Goal: Complete application form

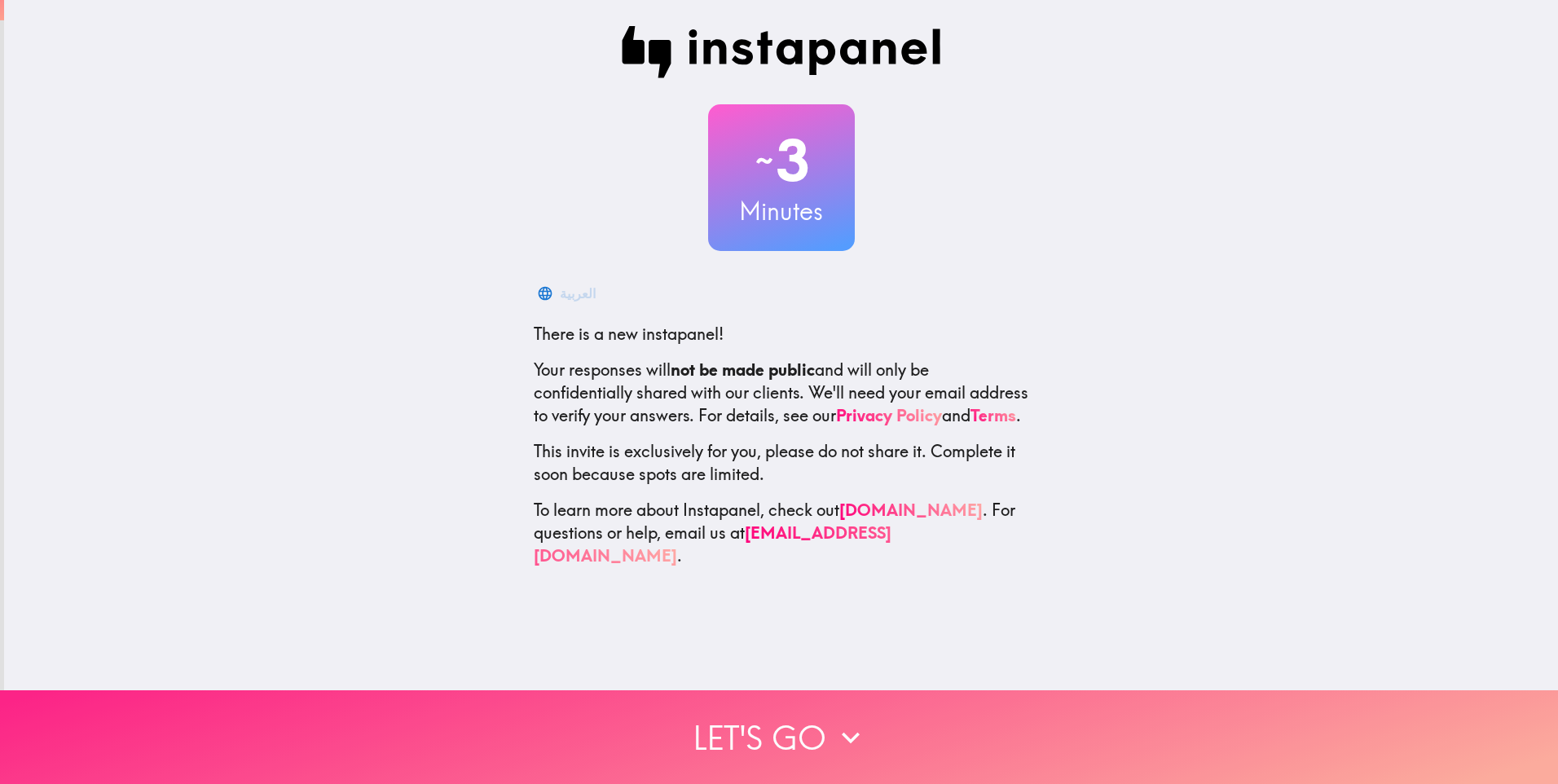
click at [839, 720] on icon "button" at bounding box center [850, 737] width 36 height 36
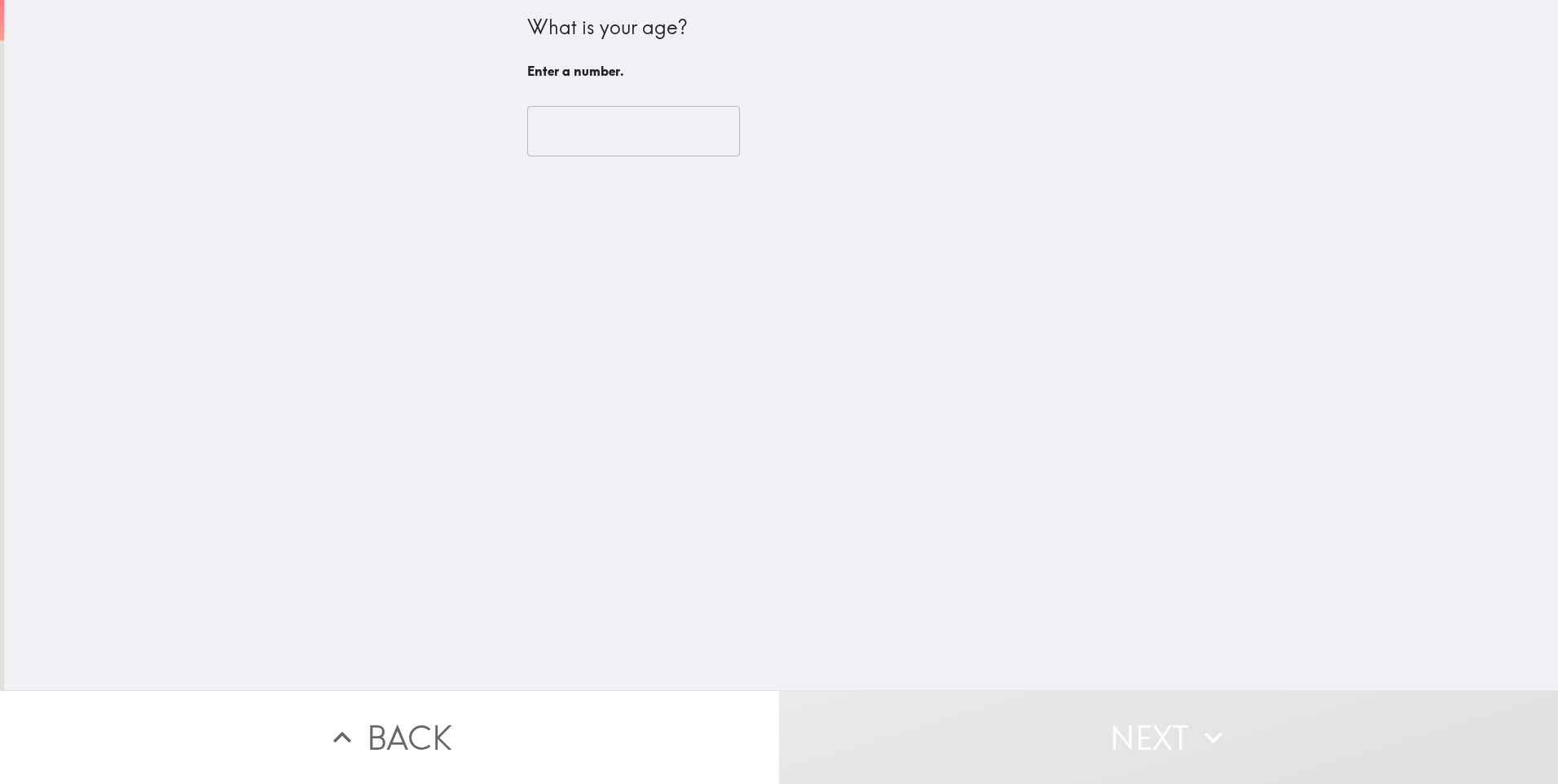
click at [555, 131] on input "number" at bounding box center [633, 131] width 213 height 51
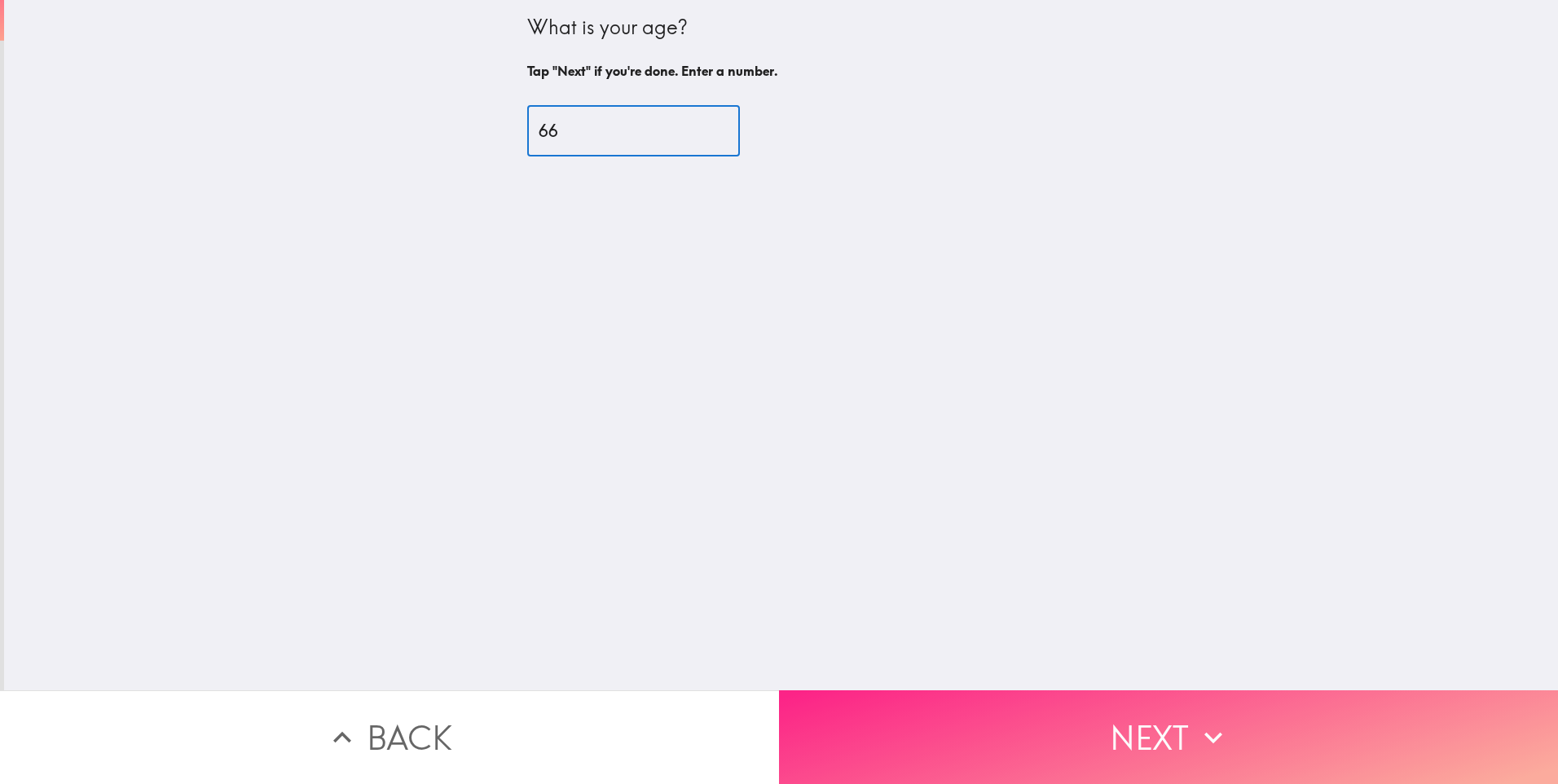
type input "66"
click at [1211, 739] on icon "button" at bounding box center [1213, 737] width 36 height 36
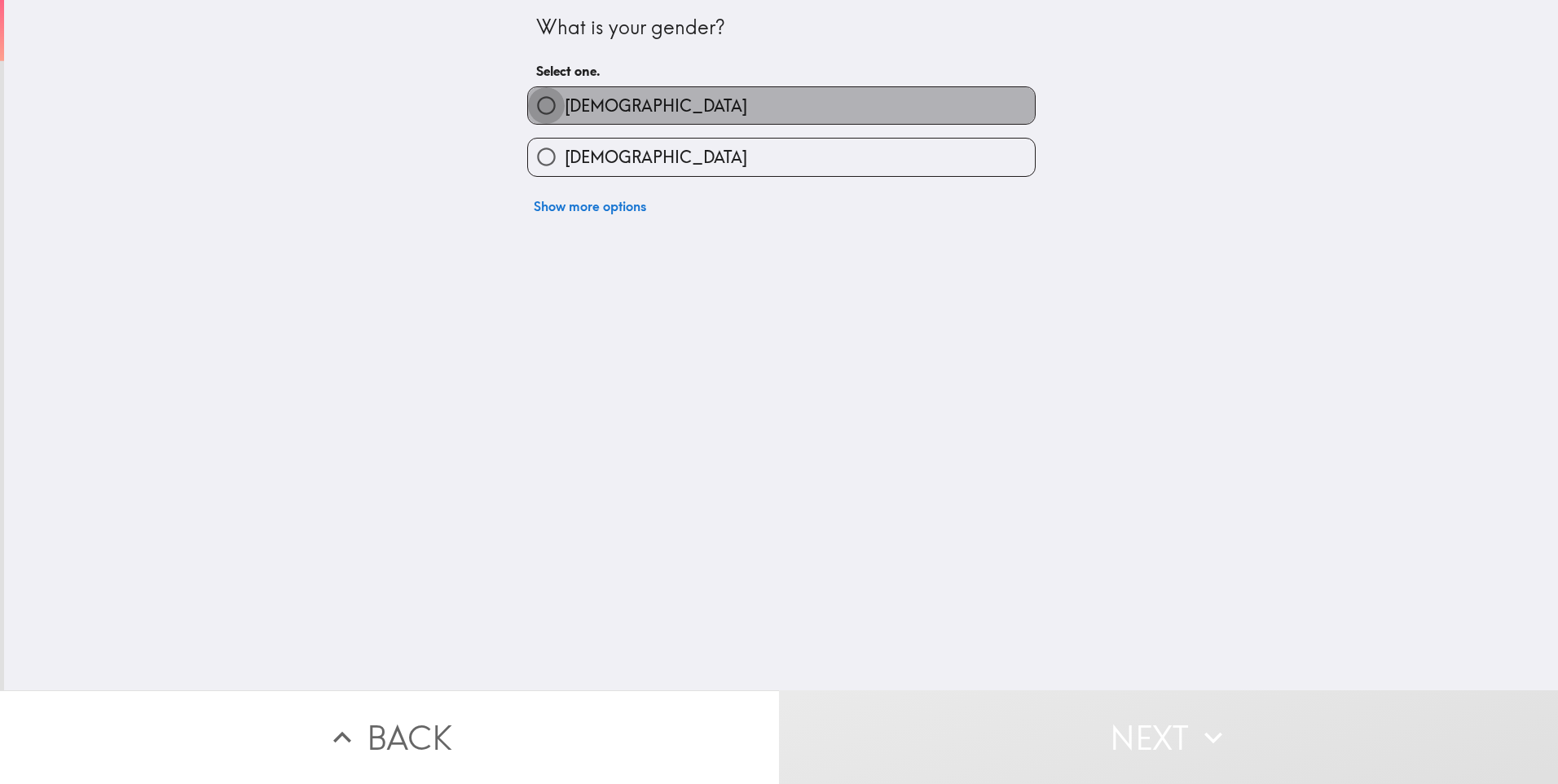
click at [534, 102] on input "[DEMOGRAPHIC_DATA]" at bounding box center [546, 105] width 36 height 36
radio input "true"
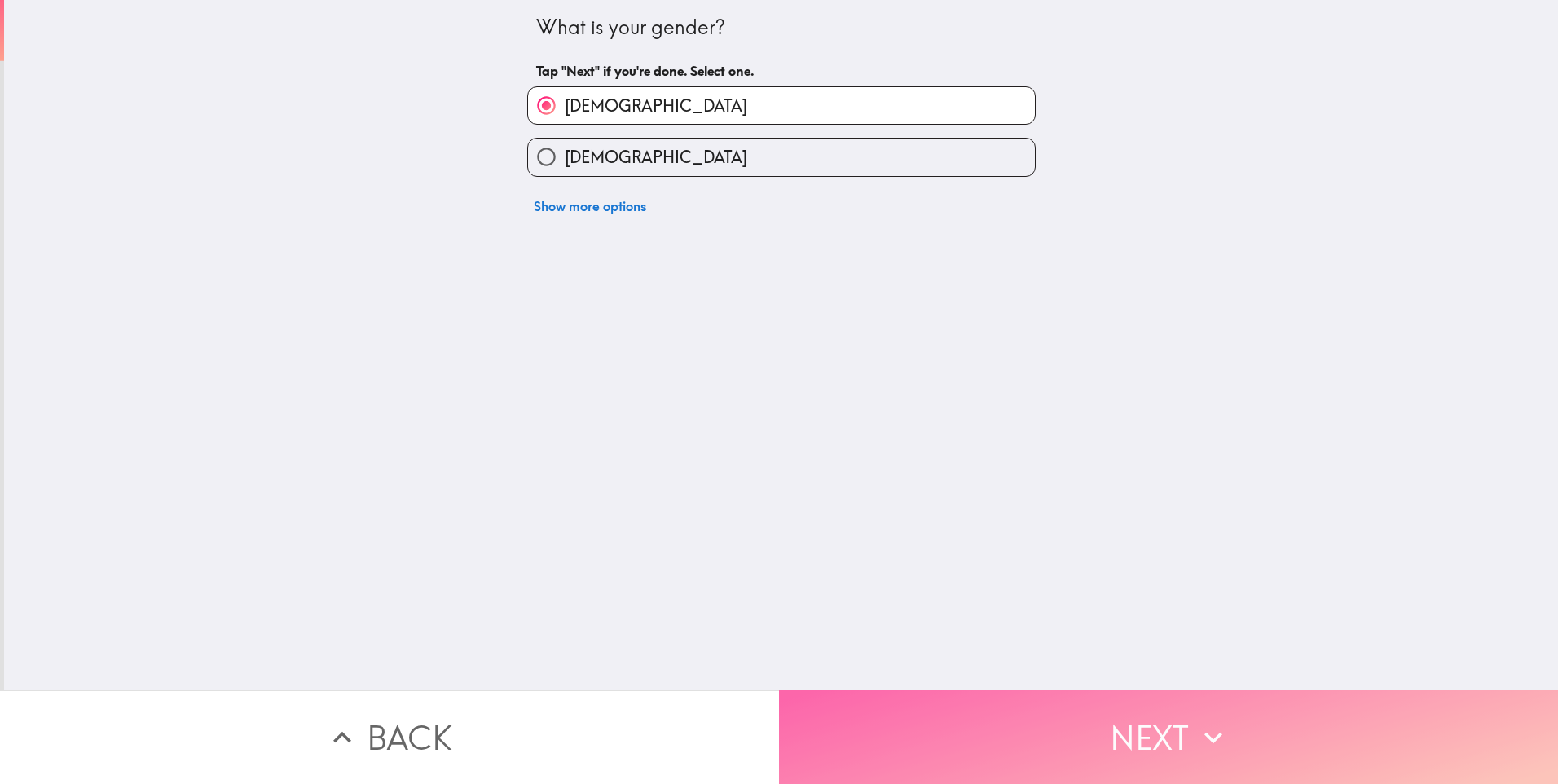
click at [1196, 725] on icon "button" at bounding box center [1213, 737] width 36 height 36
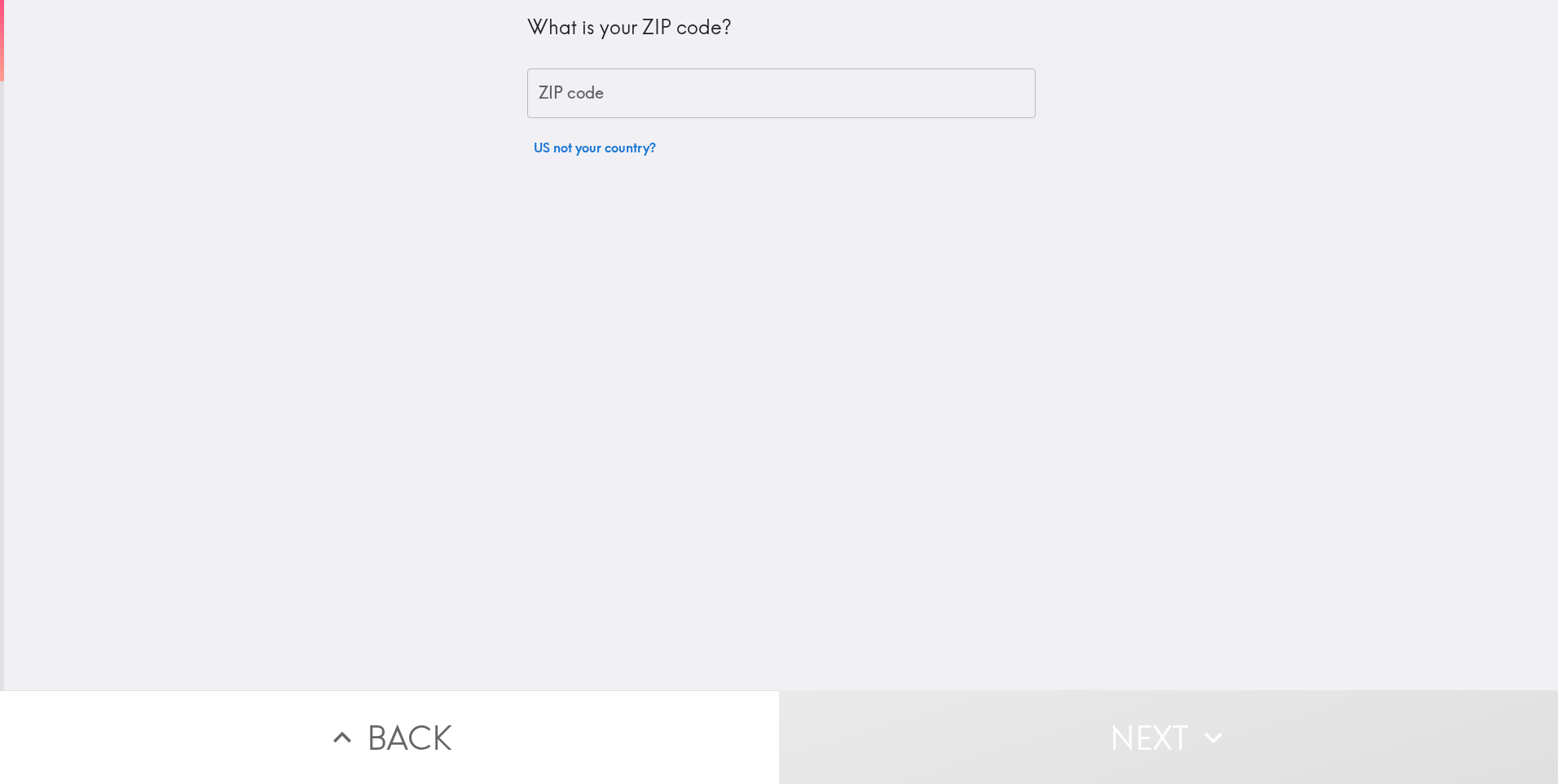
click at [564, 102] on input "ZIP code" at bounding box center [782, 94] width 508 height 51
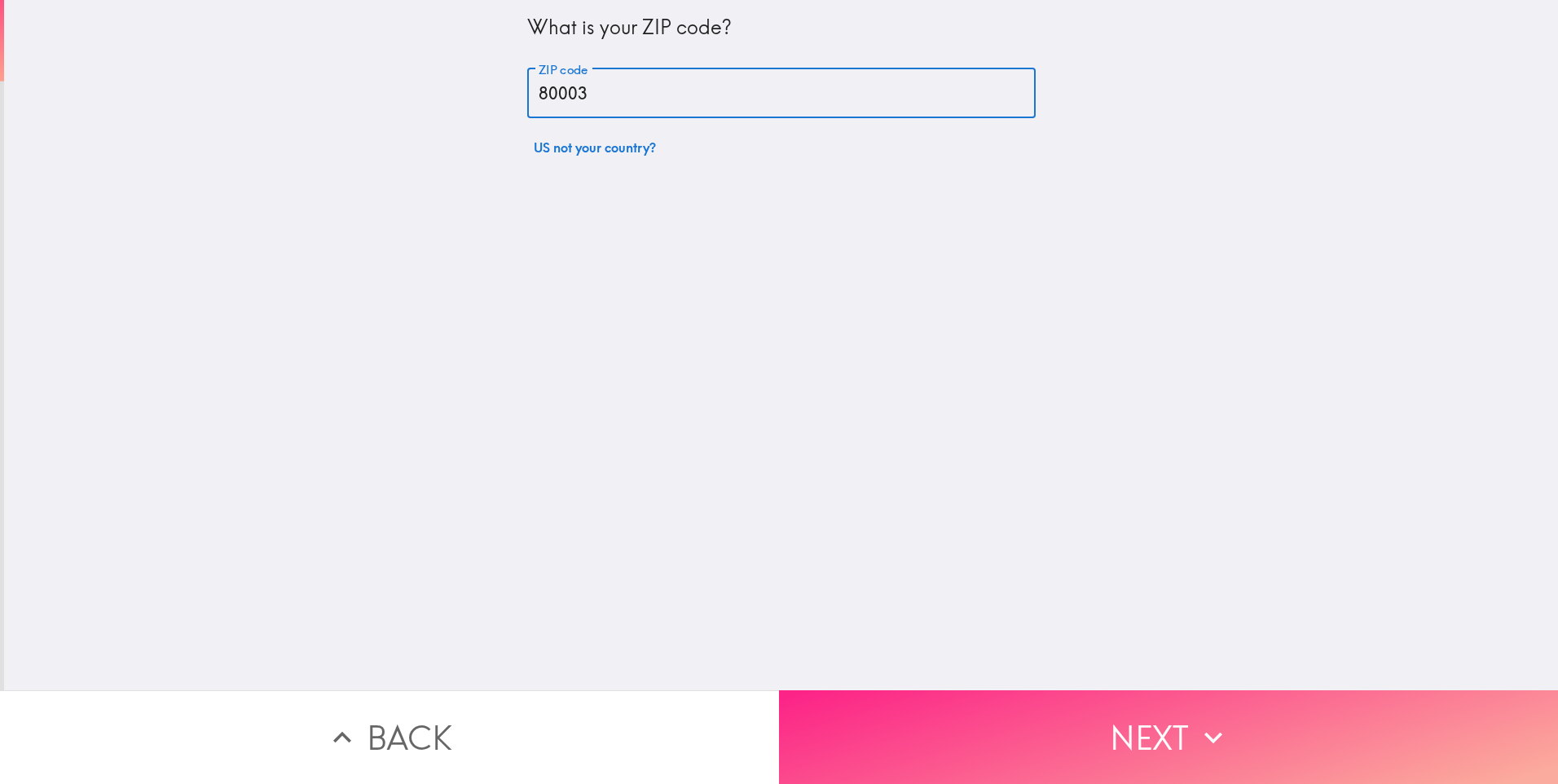
type input "80003"
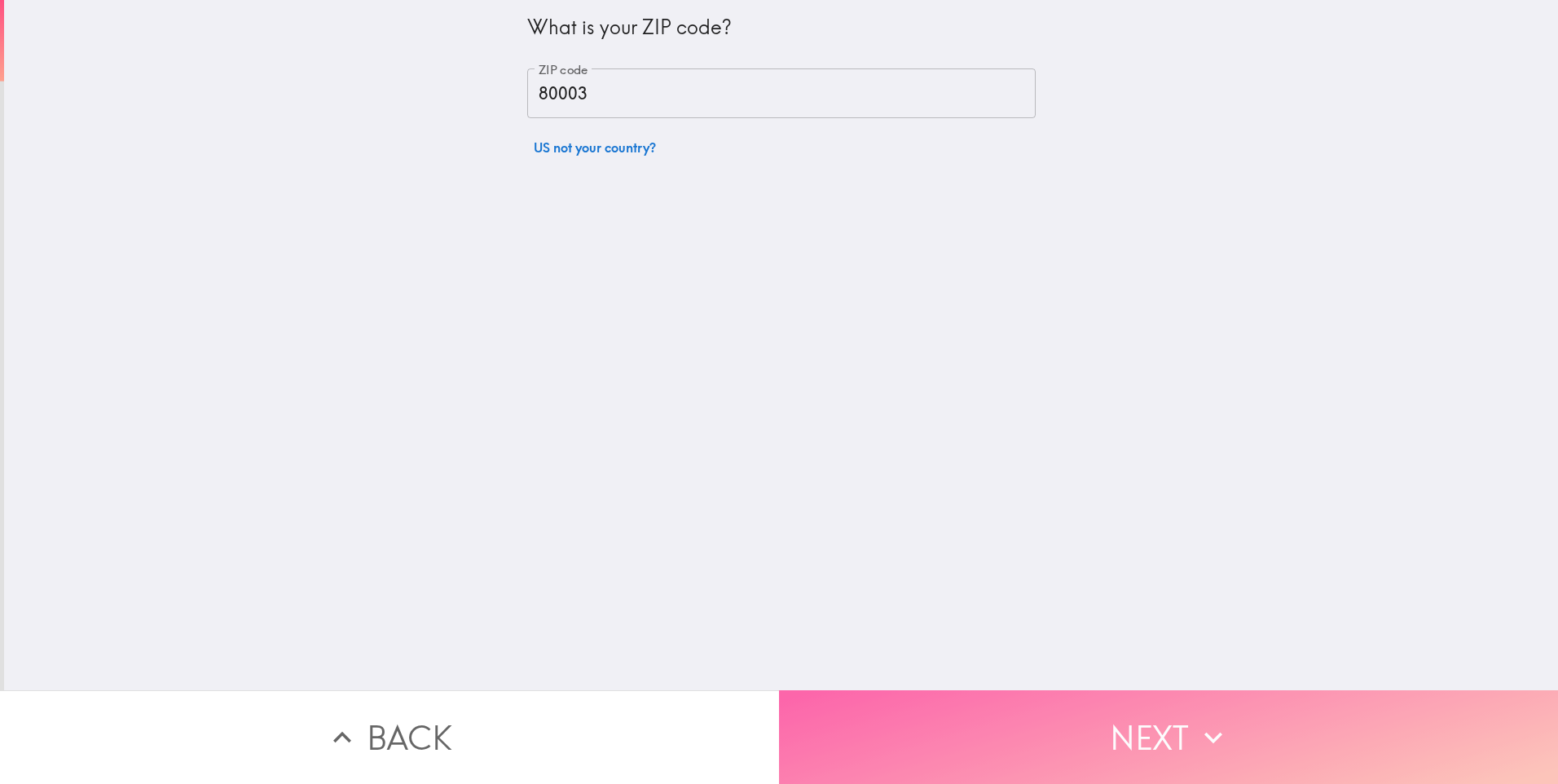
click at [1096, 744] on button "Next" at bounding box center [1168, 737] width 779 height 94
